Goal: Task Accomplishment & Management: Manage account settings

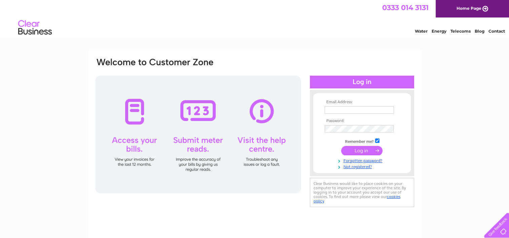
type input "accounts@pebblescare.com"
click at [357, 150] on input "submit" at bounding box center [361, 150] width 41 height 9
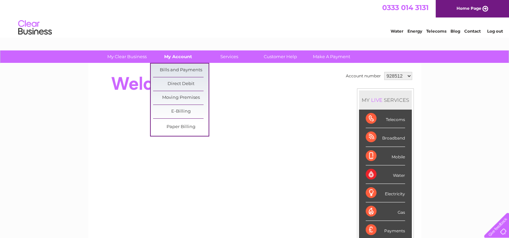
click at [179, 57] on link "My Account" at bounding box center [178, 57] width 56 height 12
click at [184, 69] on link "Bills and Payments" at bounding box center [181, 70] width 56 height 13
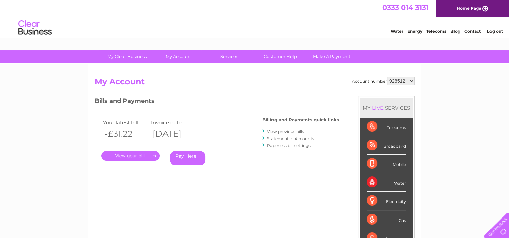
click at [411, 81] on select "928512 1154320" at bounding box center [401, 81] width 28 height 8
select select "1154320"
click at [388, 77] on select "928512 1154320" at bounding box center [401, 81] width 28 height 8
click at [131, 155] on link "." at bounding box center [130, 156] width 59 height 10
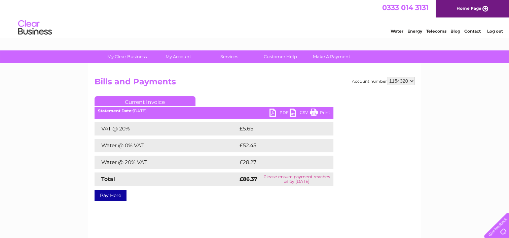
click at [273, 113] on link "PDF" at bounding box center [280, 114] width 20 height 10
click at [499, 33] on link "Log out" at bounding box center [495, 31] width 16 height 5
